Goal: Use online tool/utility

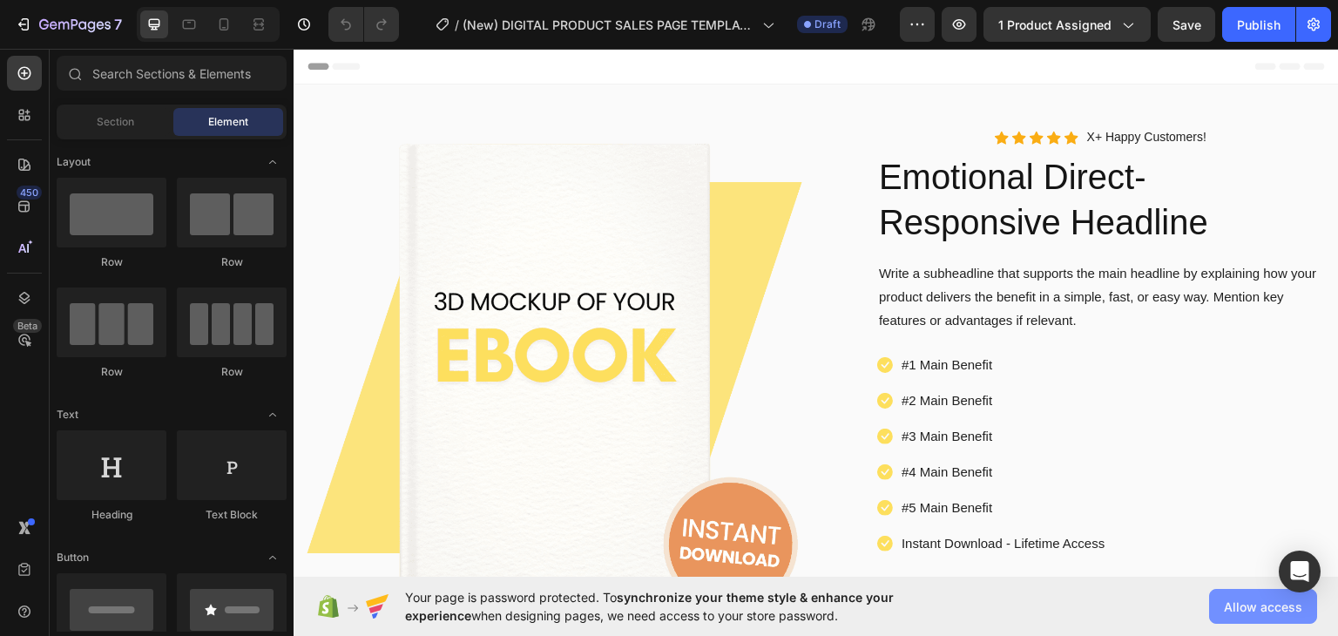
click at [1251, 603] on span "Allow access" at bounding box center [1263, 607] width 78 height 18
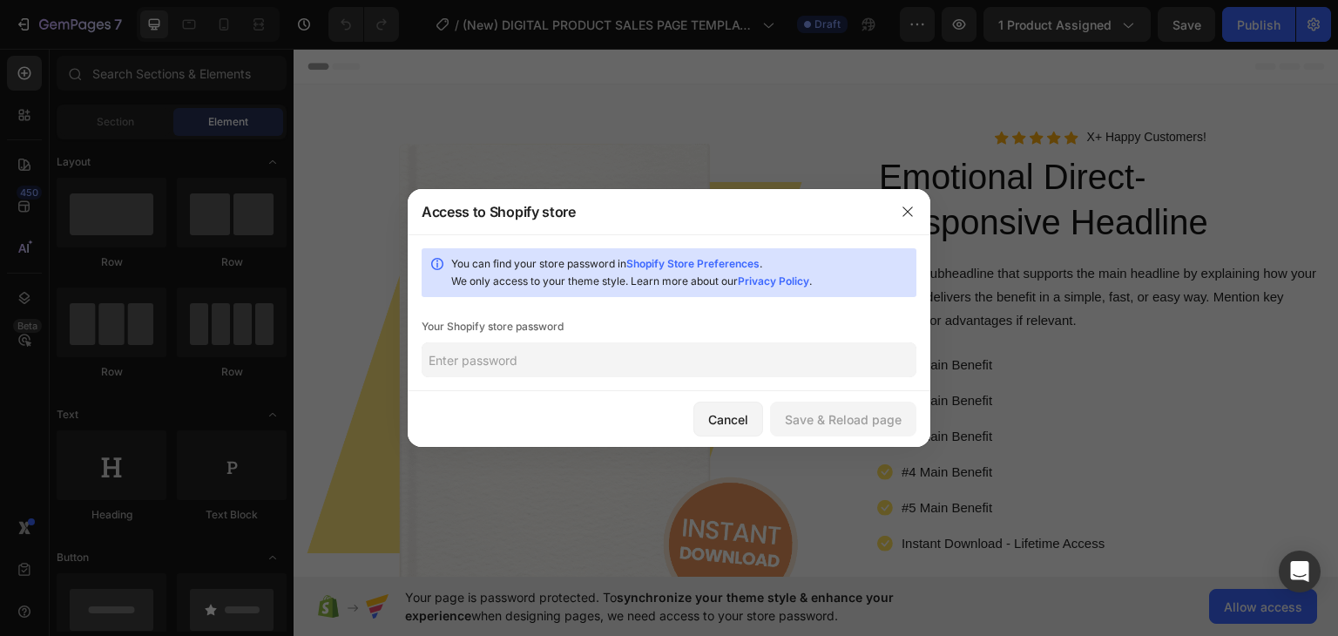
click at [558, 359] on input "text" at bounding box center [669, 359] width 495 height 35
click at [729, 423] on div "Cancel" at bounding box center [728, 419] width 40 height 18
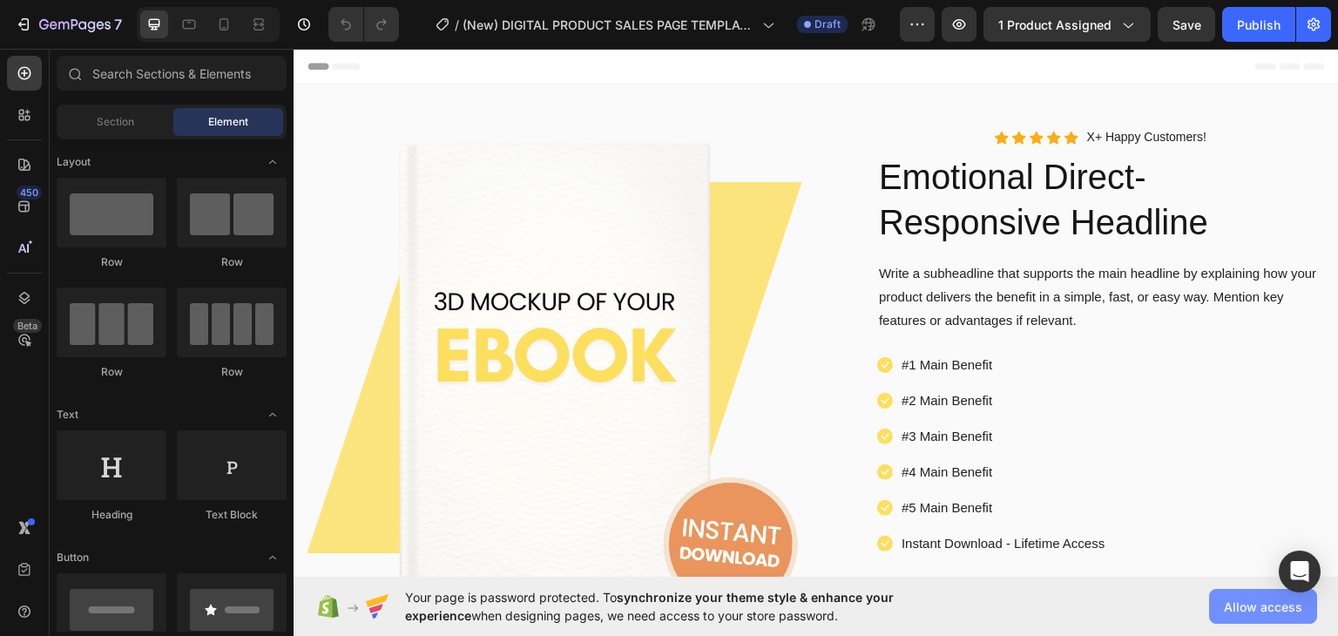
click at [1248, 598] on span "Allow access" at bounding box center [1263, 607] width 78 height 18
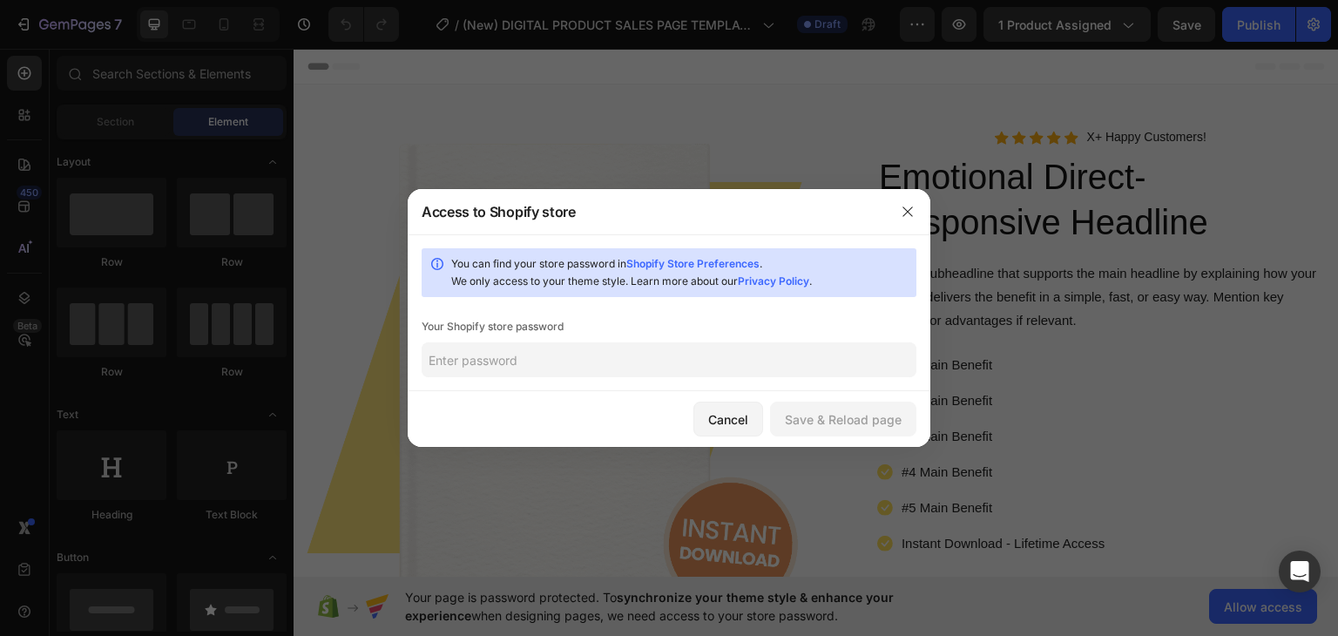
click at [606, 390] on div at bounding box center [669, 390] width 523 height 1
click at [593, 356] on input "text" at bounding box center [669, 359] width 495 height 35
click at [709, 413] on div "Cancel" at bounding box center [728, 419] width 40 height 18
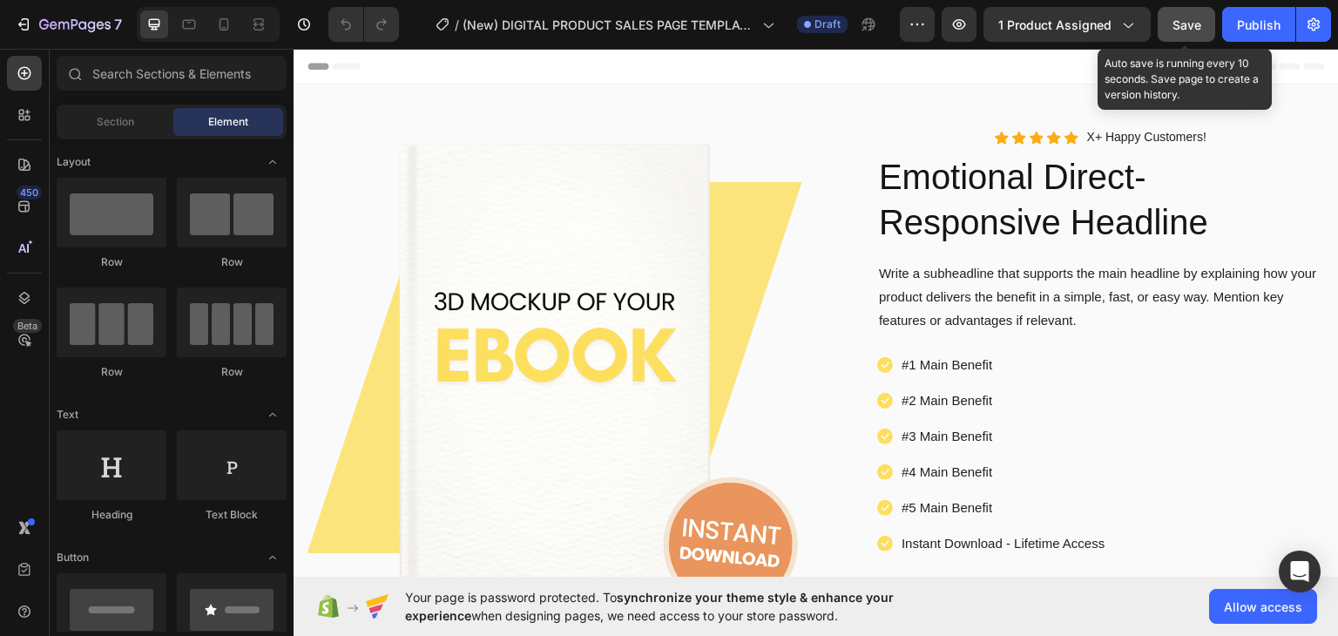
click at [1182, 21] on span "Save" at bounding box center [1187, 24] width 29 height 15
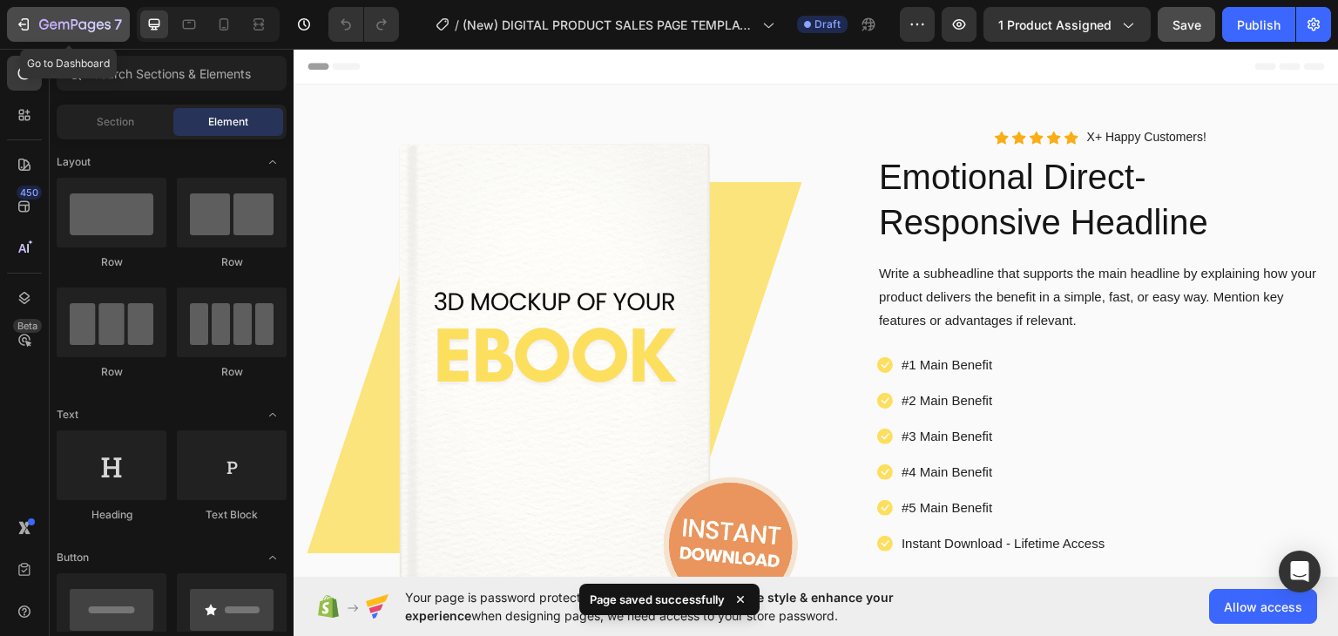
click at [24, 21] on icon "button" at bounding box center [23, 24] width 17 height 17
